Goal: Complete application form: Complete application form

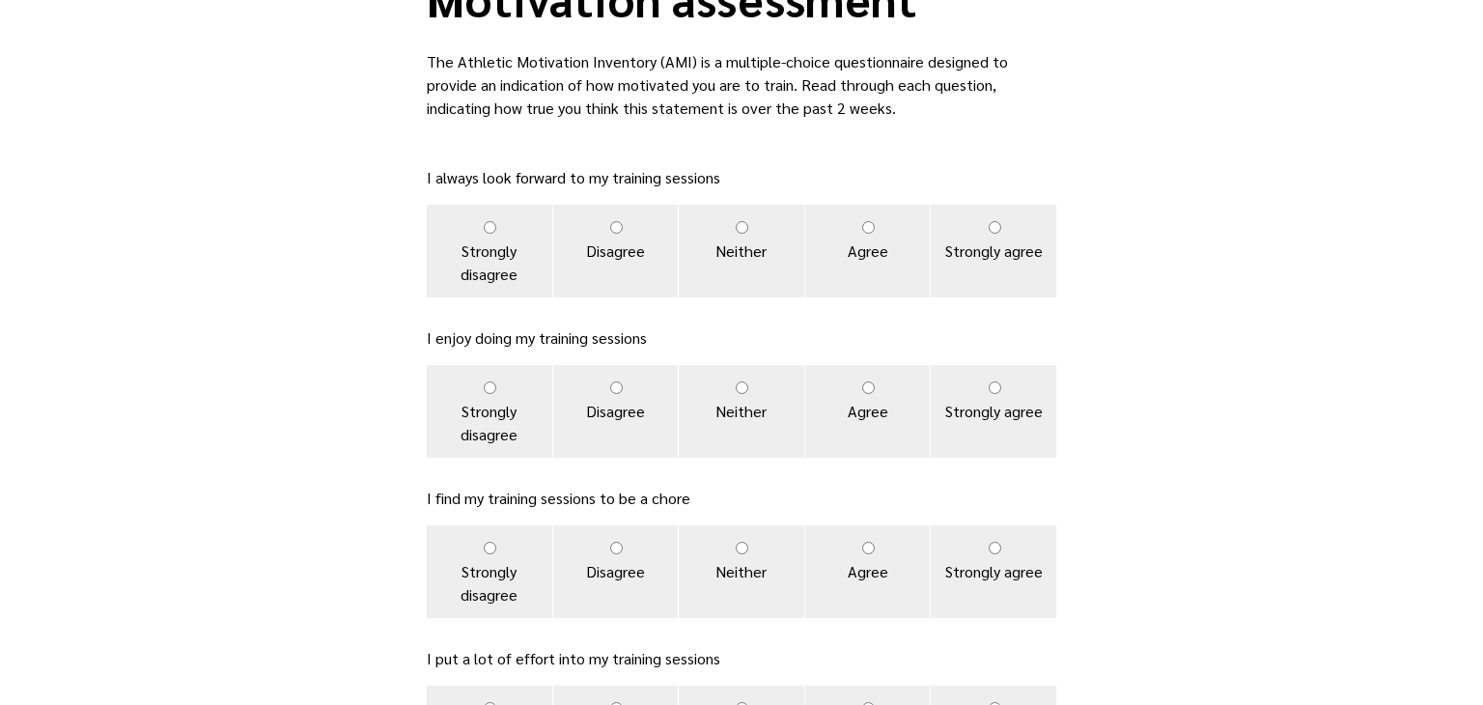
scroll to position [125, 0]
click at [986, 562] on label "Strongly agree" at bounding box center [993, 569] width 125 height 93
click at [988, 552] on input "Strongly agree" at bounding box center [994, 546] width 13 height 13
radio input "true"
click at [986, 562] on label "Strongly agree" at bounding box center [993, 569] width 125 height 93
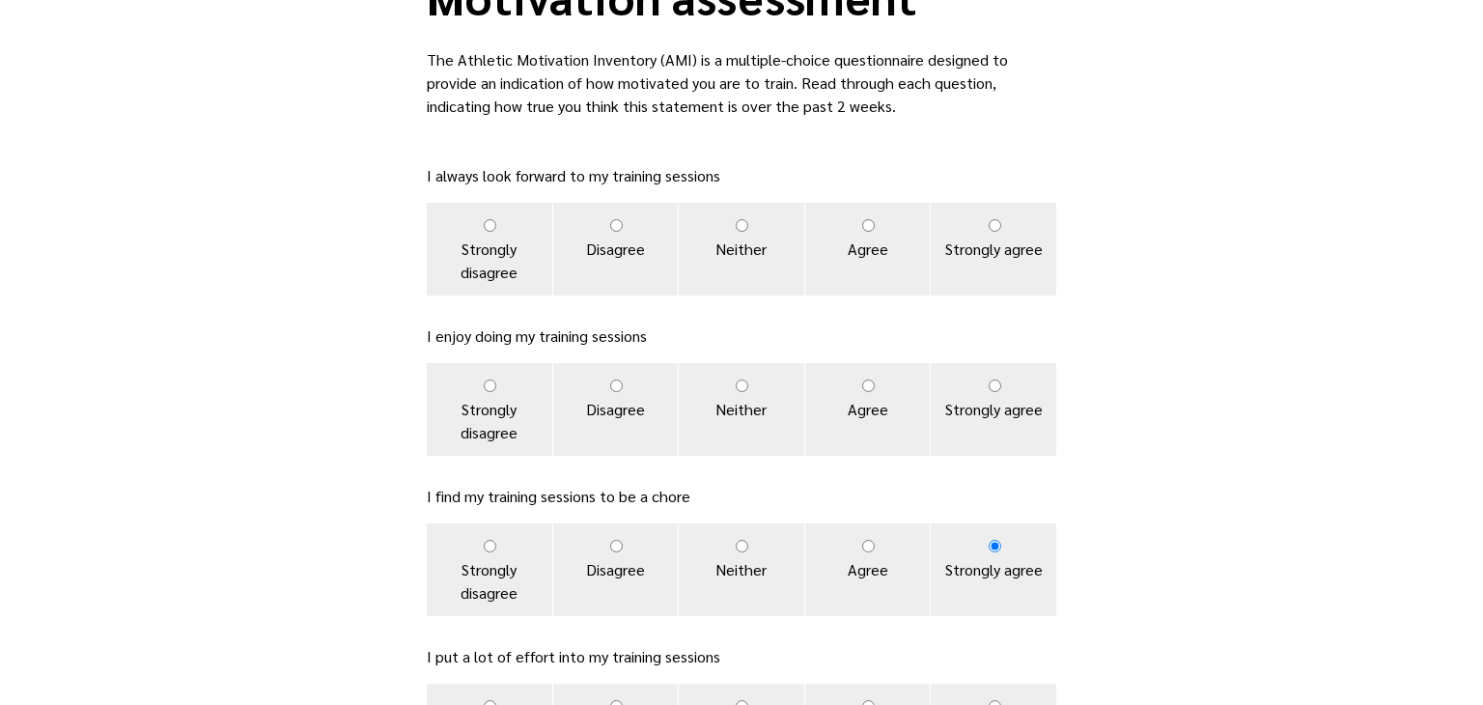
click at [988, 552] on input "Strongly agree" at bounding box center [994, 546] width 13 height 13
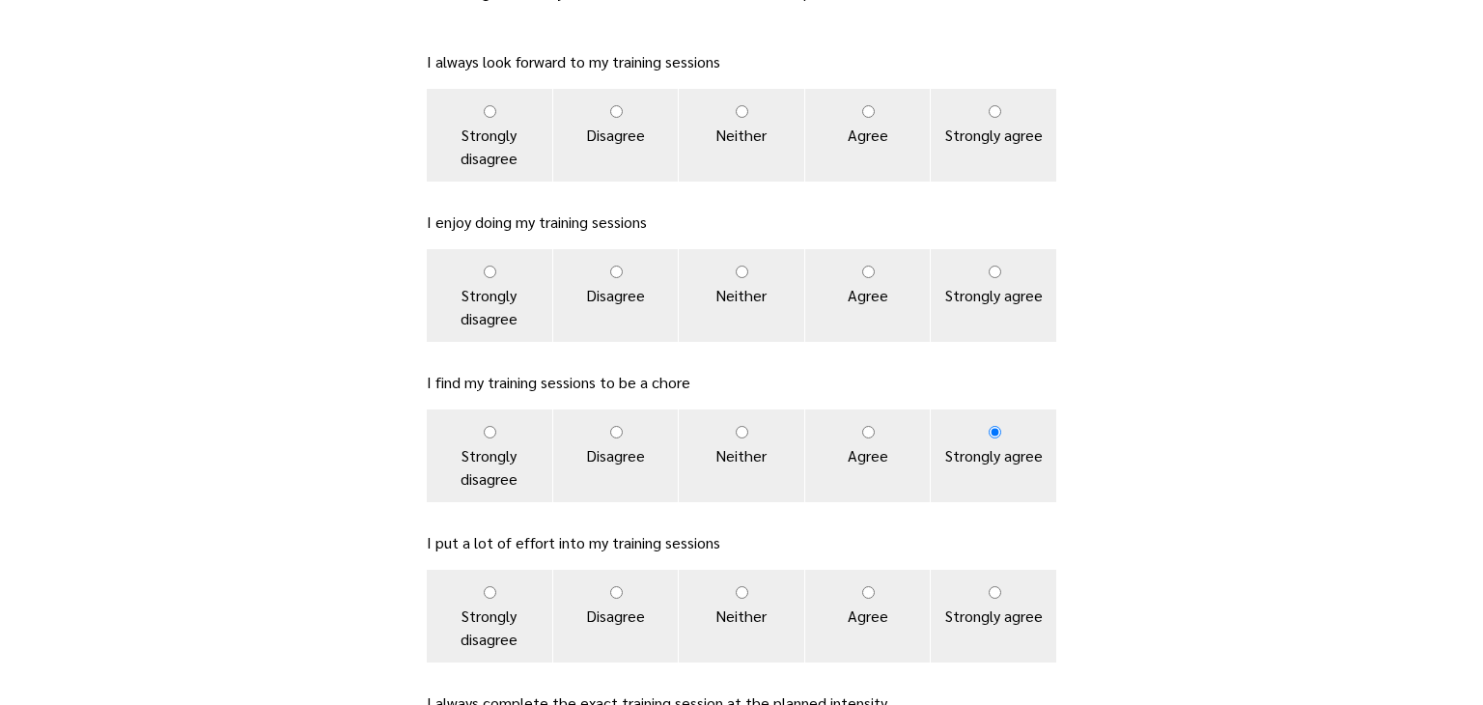
scroll to position [236, 0]
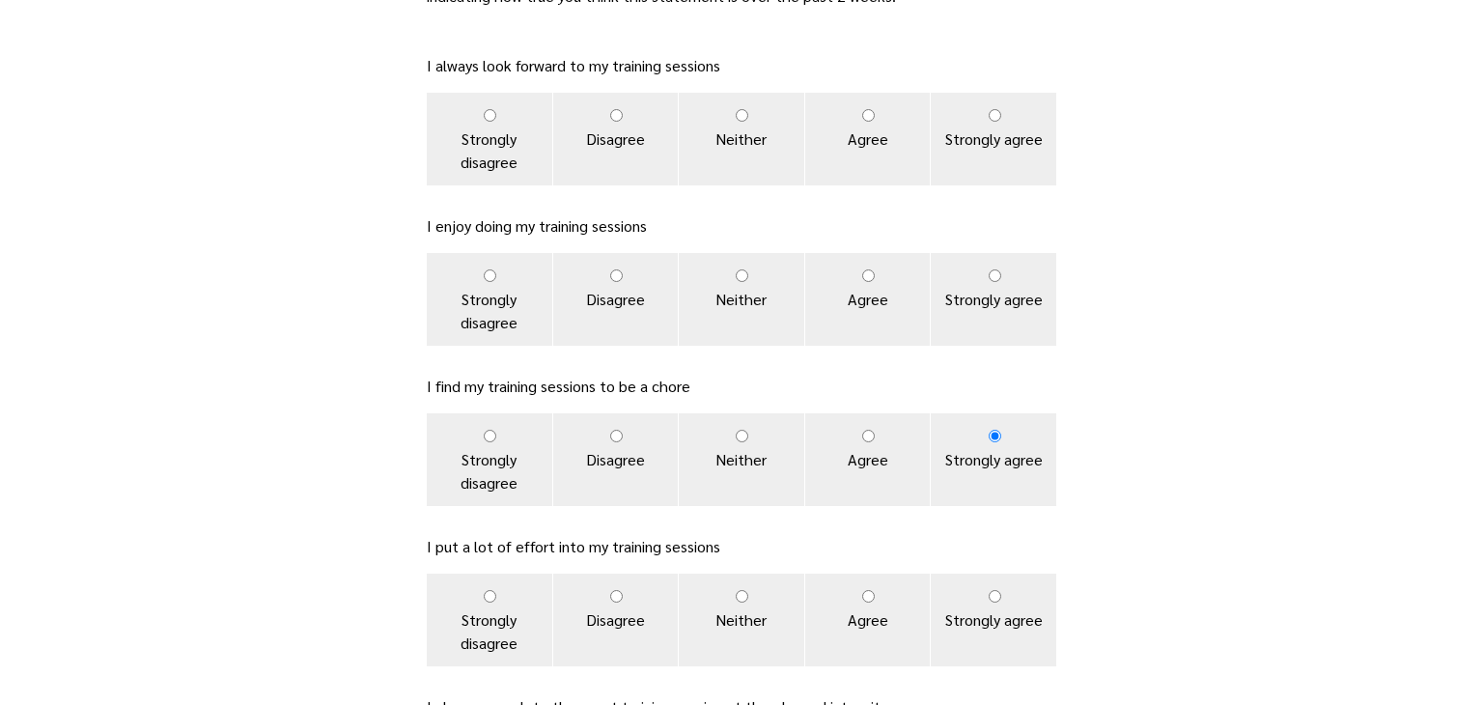
click at [871, 274] on input "Agree" at bounding box center [868, 275] width 13 height 13
radio input "true"
click at [872, 119] on input "Agree" at bounding box center [868, 115] width 13 height 13
radio input "true"
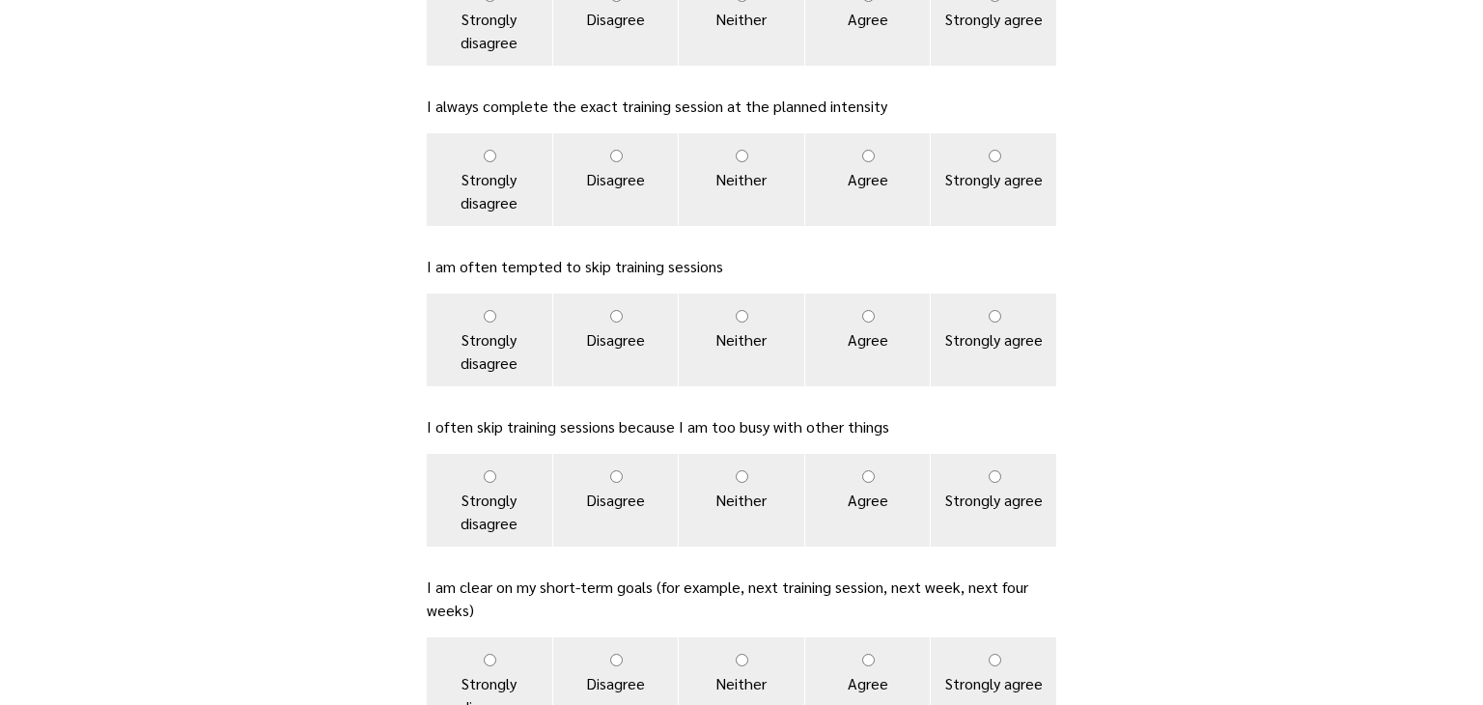
scroll to position [879, 0]
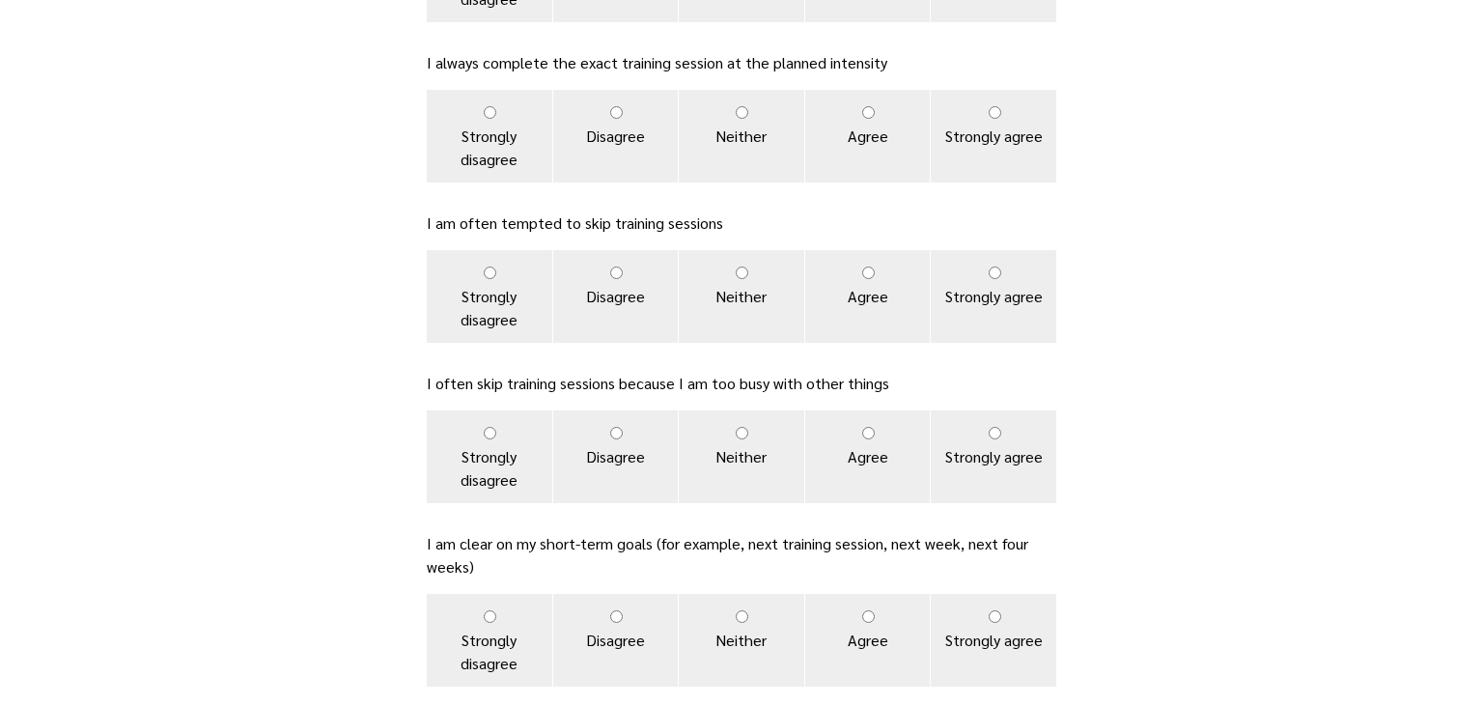
click at [634, 111] on label "Disagree" at bounding box center [615, 136] width 125 height 93
click at [623, 111] on input "Disagree" at bounding box center [616, 112] width 13 height 13
radio input "true"
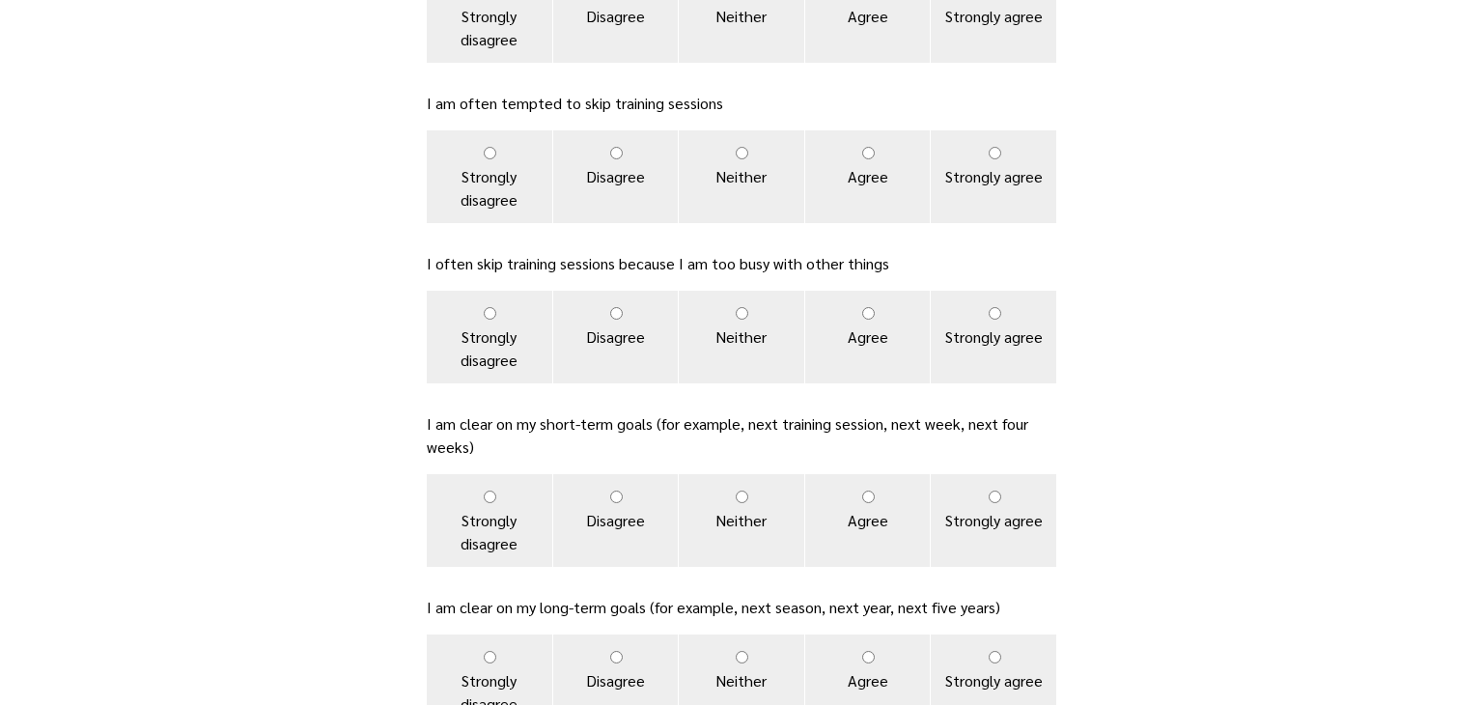
scroll to position [1000, 0]
click at [842, 137] on label "Agree" at bounding box center [867, 175] width 125 height 93
click at [862, 146] on input "Agree" at bounding box center [868, 152] width 13 height 13
radio input "true"
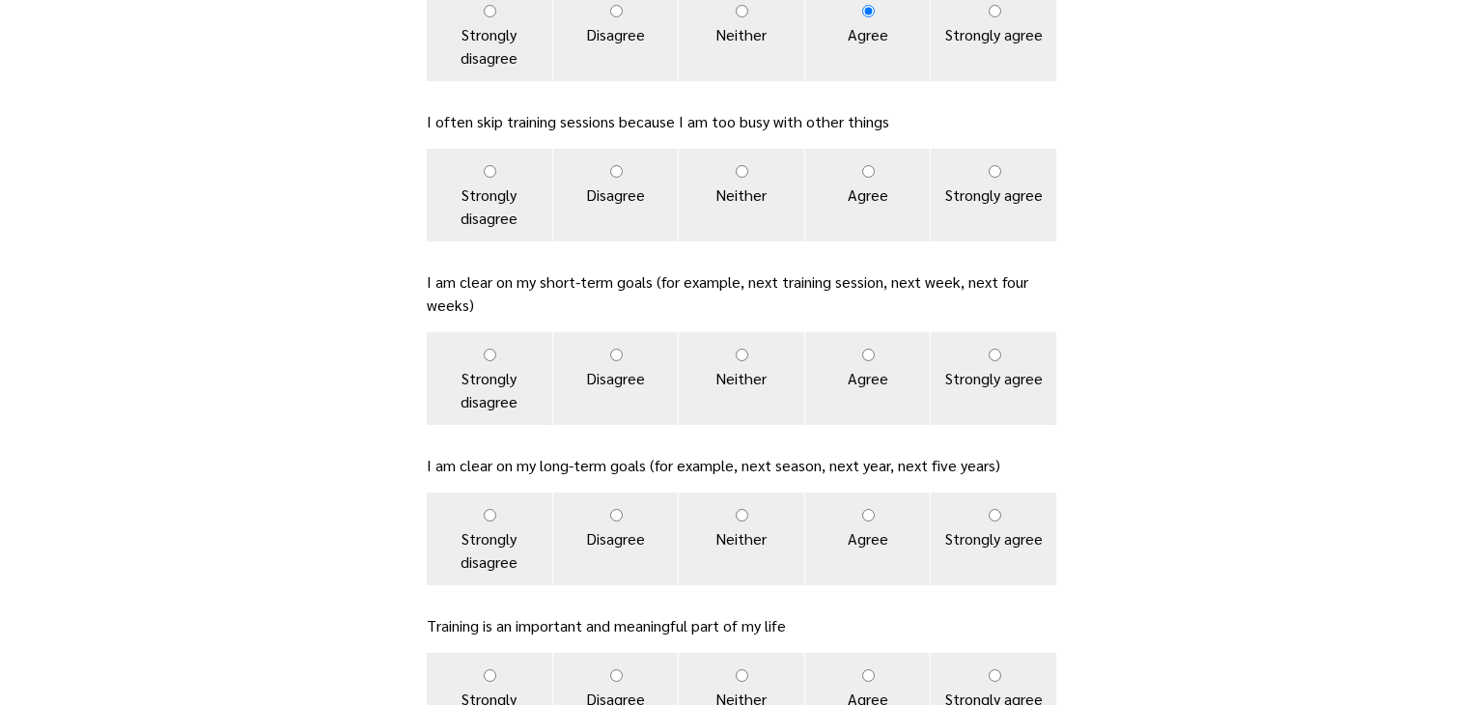
scroll to position [1142, 0]
click at [623, 187] on label "Disagree" at bounding box center [615, 194] width 125 height 93
click at [623, 177] on input "Disagree" at bounding box center [616, 170] width 13 height 13
radio input "true"
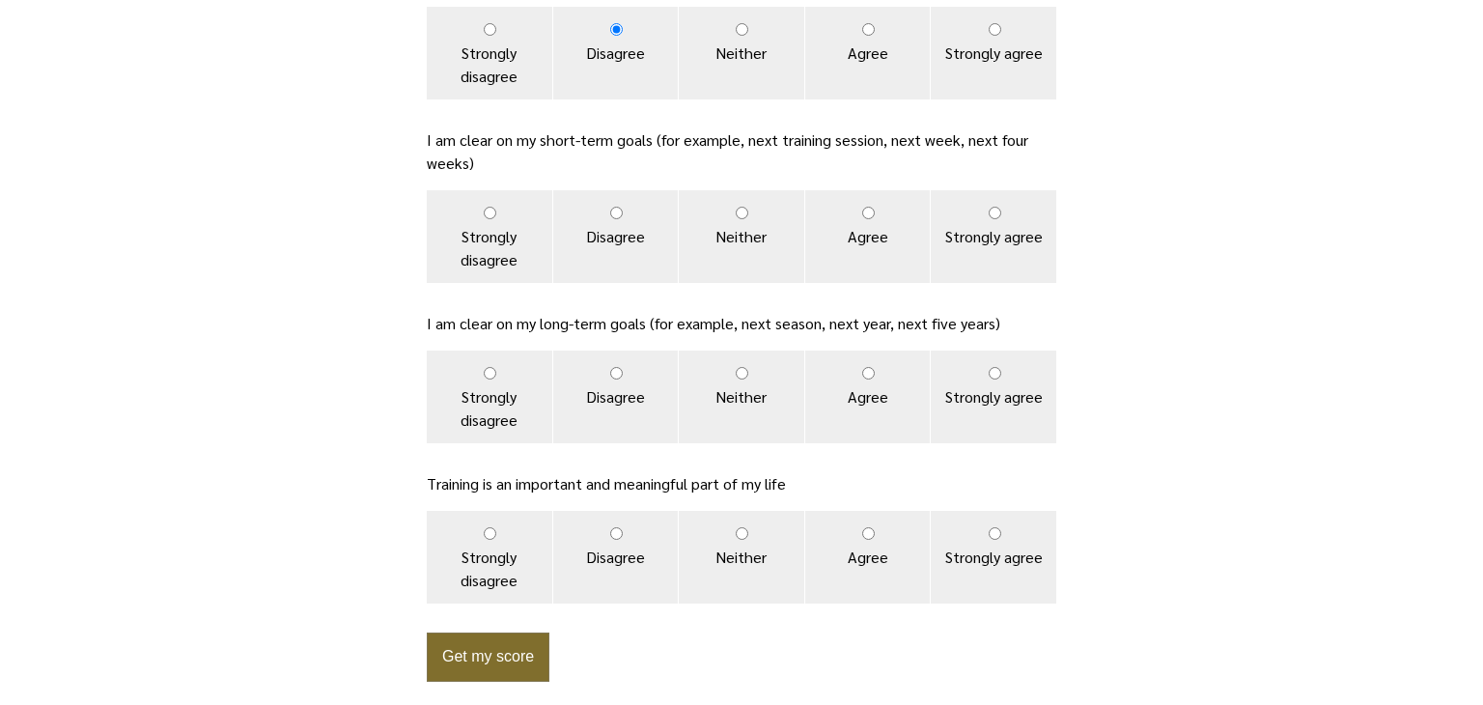
scroll to position [1282, 0]
click at [839, 214] on label "Agree" at bounding box center [867, 237] width 125 height 93
click at [862, 214] on input "Agree" at bounding box center [868, 214] width 13 height 13
radio input "true"
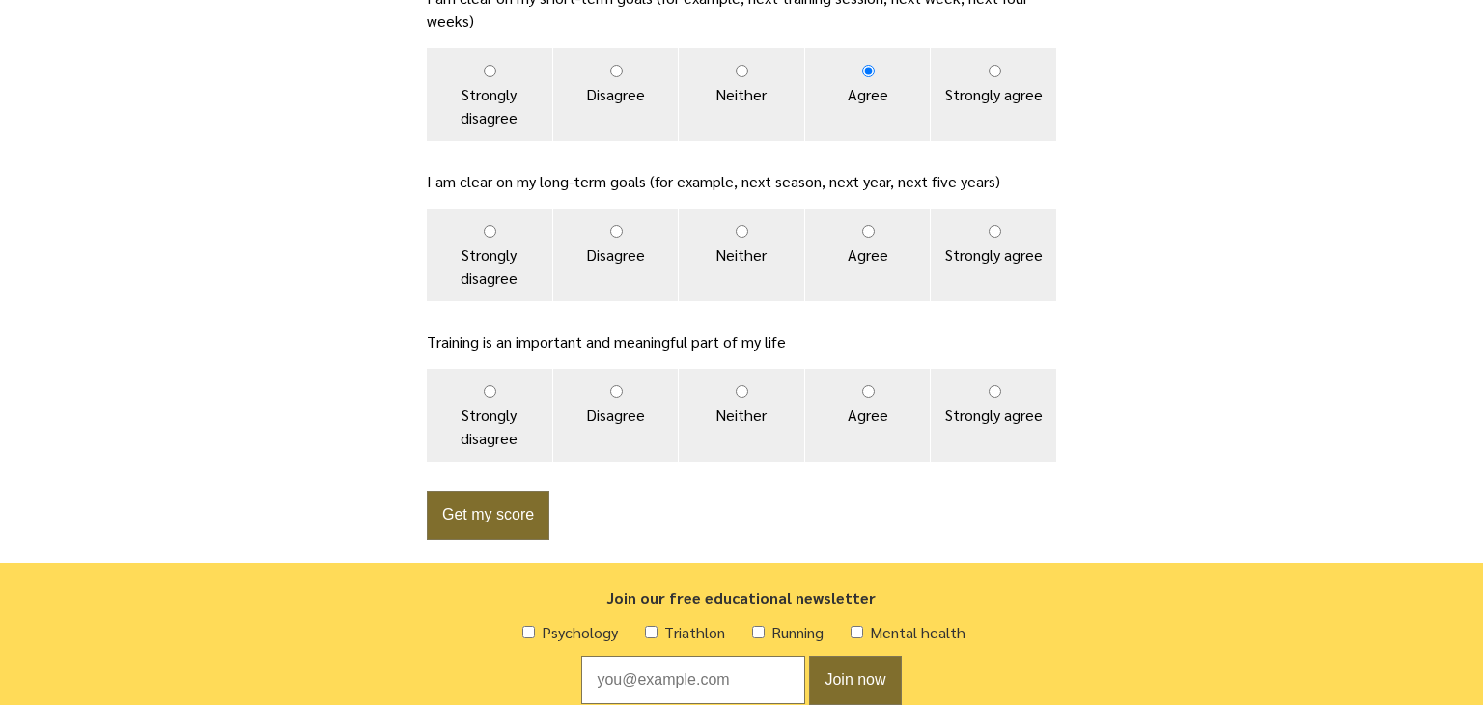
scroll to position [1423, 0]
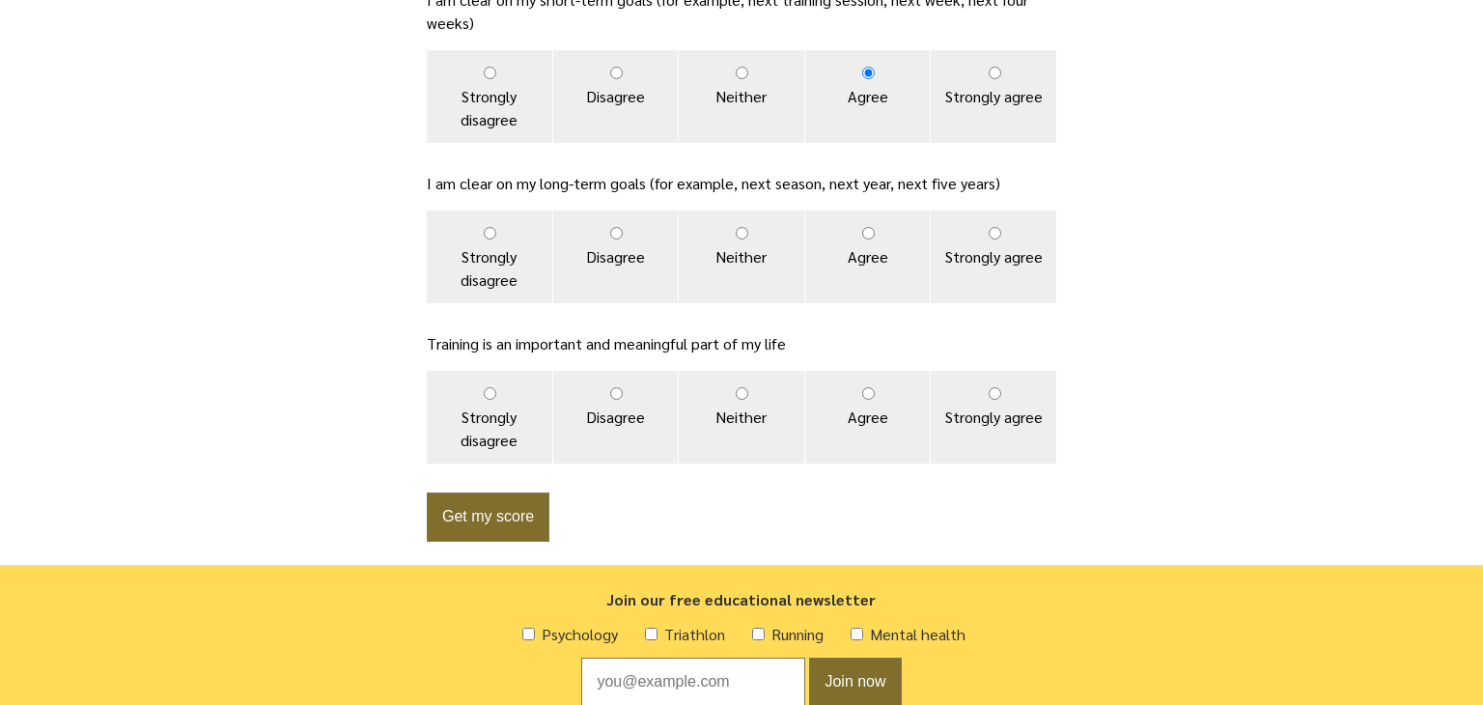
click at [758, 231] on label "Neither" at bounding box center [741, 256] width 125 height 93
click at [748, 231] on input "Neither" at bounding box center [742, 233] width 13 height 13
radio input "true"
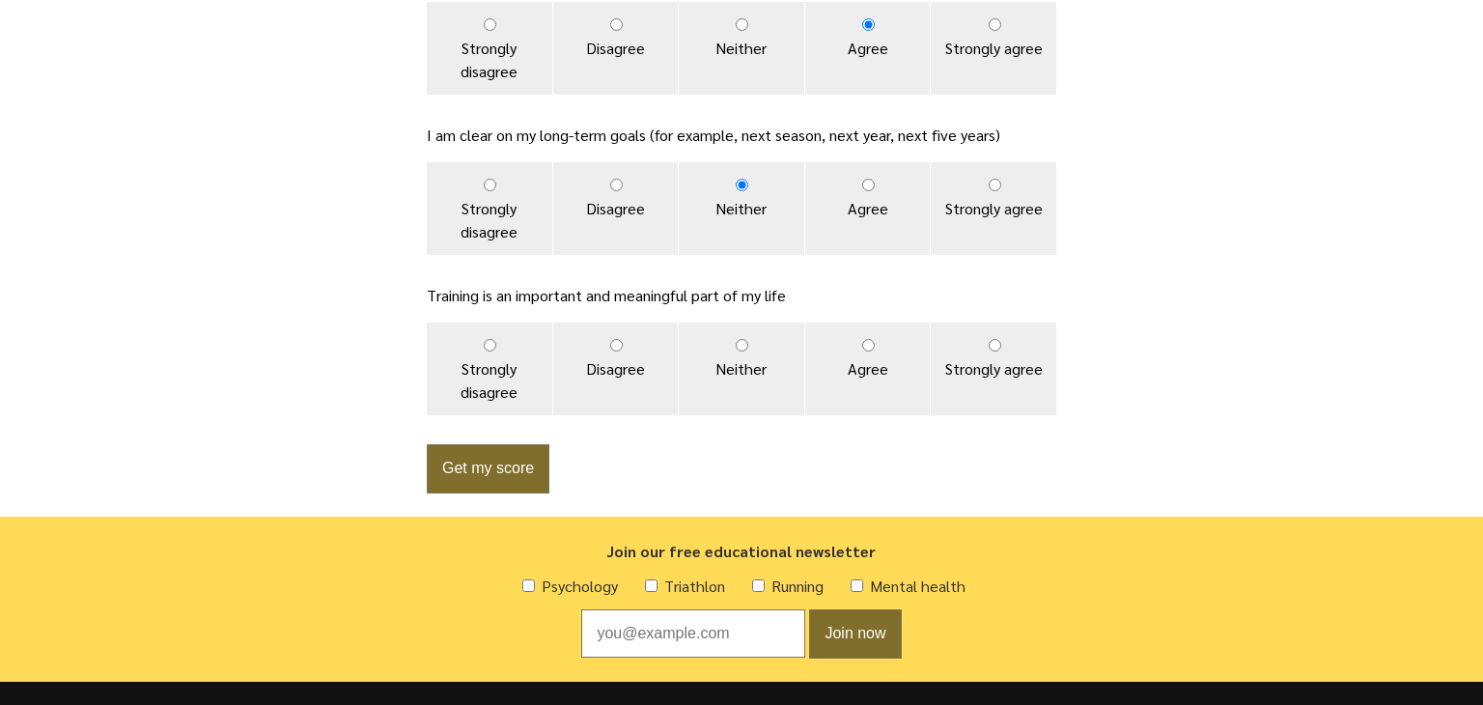
scroll to position [1471, 0]
click at [995, 360] on label "Strongly agree" at bounding box center [993, 368] width 125 height 93
click at [995, 351] on input "Strongly agree" at bounding box center [994, 345] width 13 height 13
radio input "true"
click at [481, 473] on button "Get my score" at bounding box center [488, 468] width 123 height 49
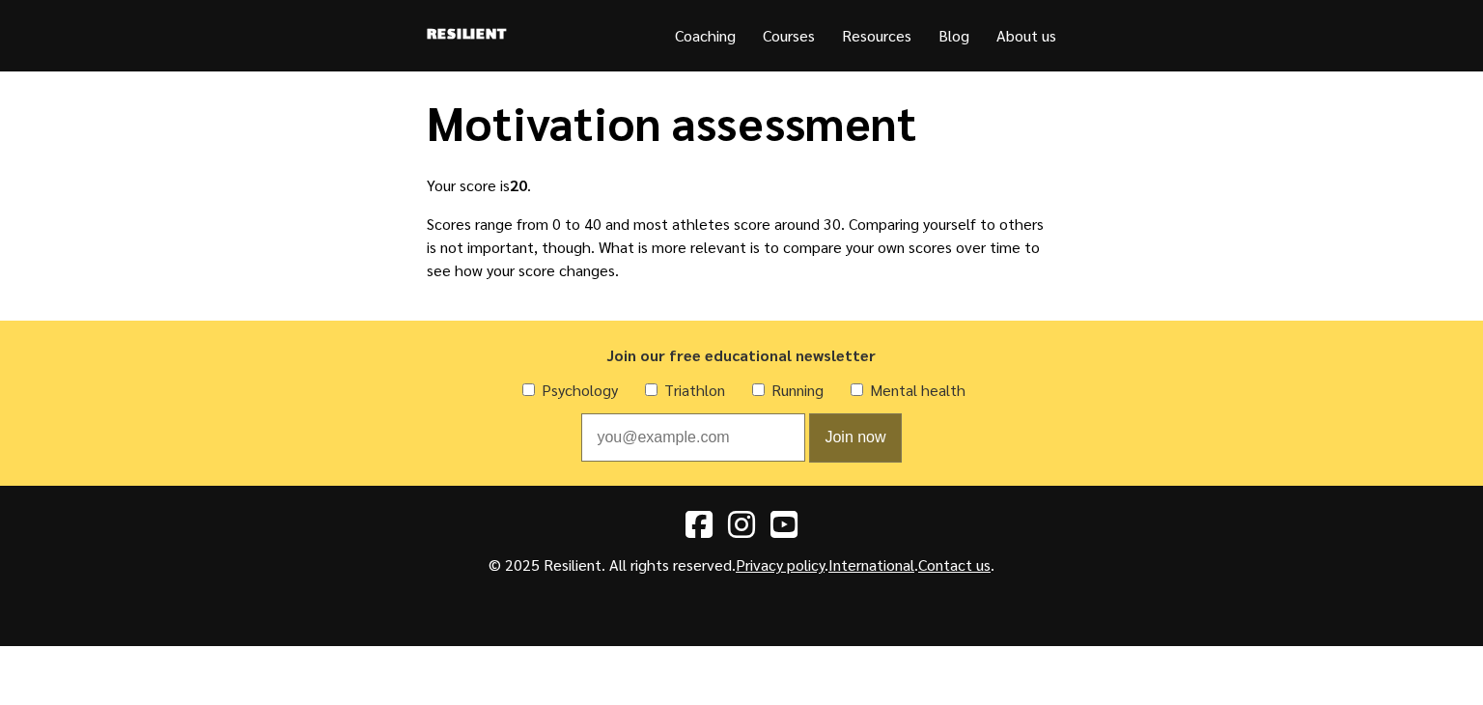
click at [319, 300] on main "Motivation assessment Your score is 20 . Scores range from 0 to 40 and most ath…" at bounding box center [741, 195] width 1483 height 249
click at [32, 401] on div "Psychology Triathlon Running Mental health" at bounding box center [741, 389] width 1436 height 23
click at [1400, 395] on div "Psychology Triathlon Running Mental health" at bounding box center [741, 389] width 1436 height 23
click at [1399, 392] on div "Psychology Triathlon Running Mental health" at bounding box center [741, 389] width 1436 height 23
click at [1400, 389] on div "Psychology Triathlon Running Mental health" at bounding box center [741, 389] width 1436 height 23
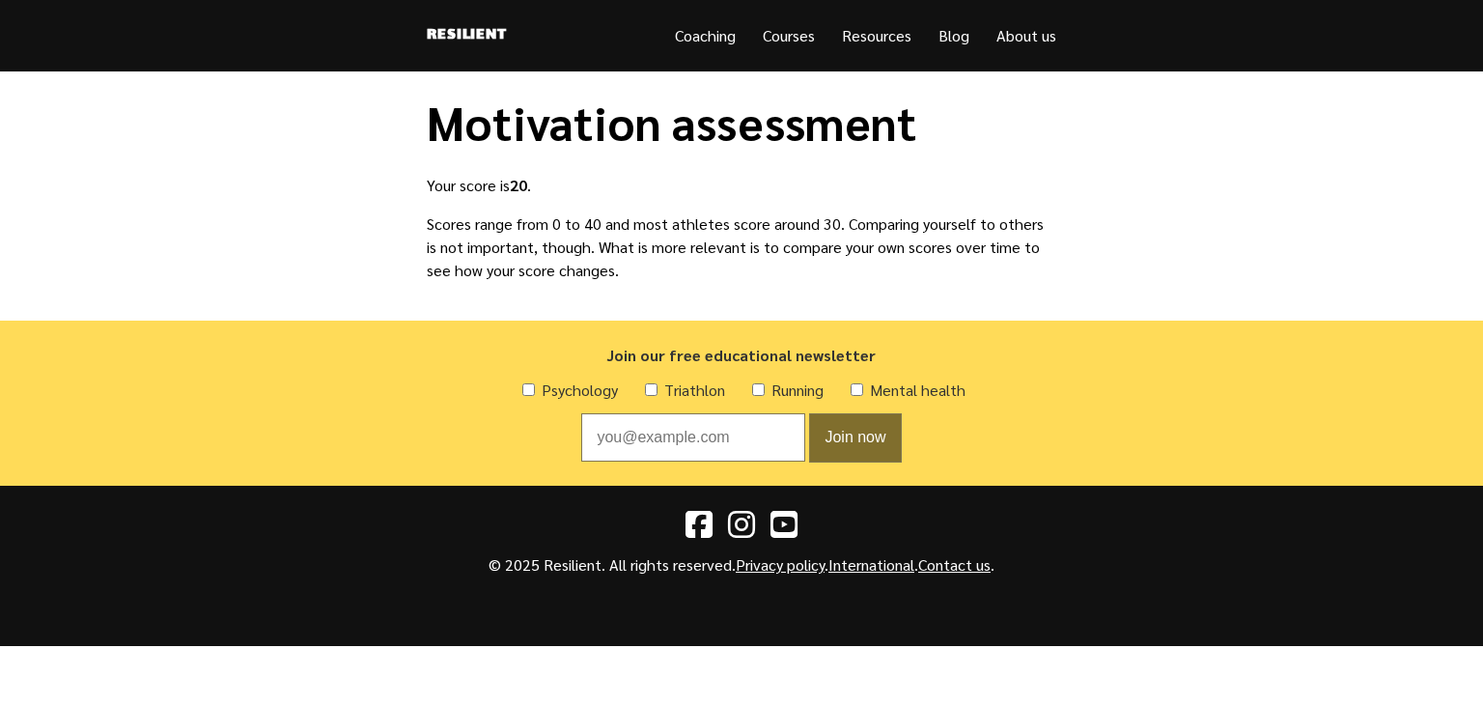
click at [1427, 375] on div "Join our free educational newsletter Psychology Triathlon Running Mental health…" at bounding box center [741, 402] width 1483 height 165
click at [1402, 131] on main "Motivation assessment Your score is 20 . Scores range from 0 to 40 and most ath…" at bounding box center [741, 195] width 1483 height 249
click at [1402, 142] on main "Motivation assessment Your score is 20 . Scores range from 0 to 40 and most ath…" at bounding box center [741, 195] width 1483 height 249
